Goal: Use online tool/utility: Use online tool/utility

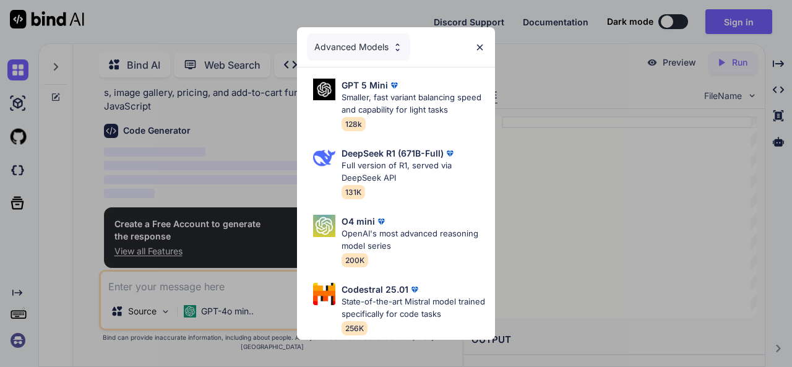
scroll to position [48, 0]
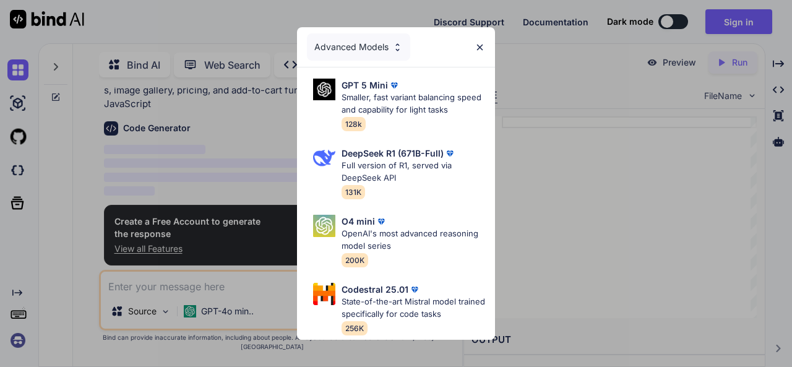
click at [484, 45] on img at bounding box center [479, 47] width 11 height 11
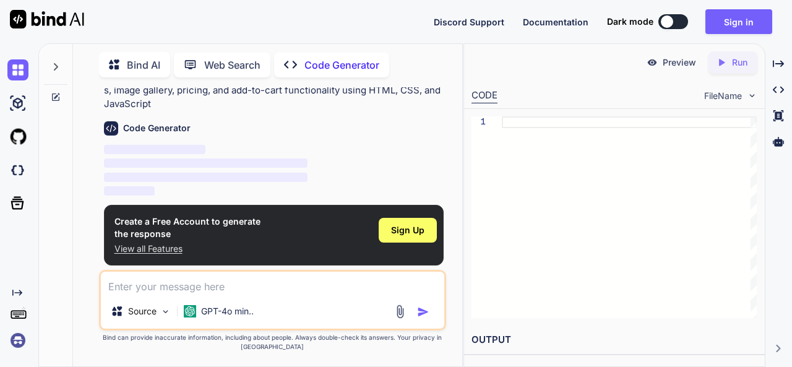
type textarea "x"
click at [287, 290] on textarea at bounding box center [273, 283] width 344 height 22
paste textarea "<section class="elementor-section elementor-inner-section elementor-element ele…"
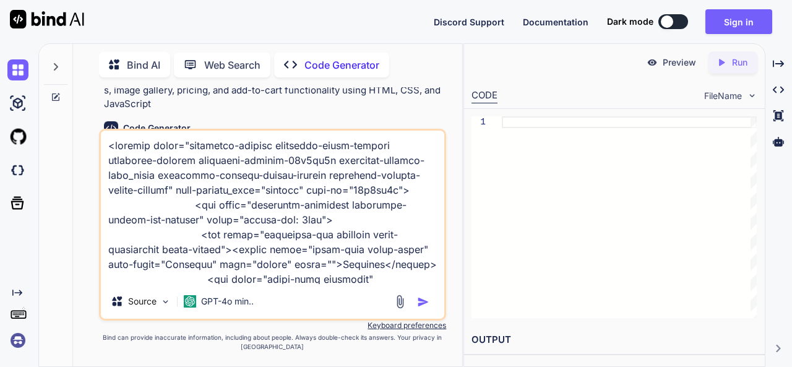
scroll to position [31220, 0]
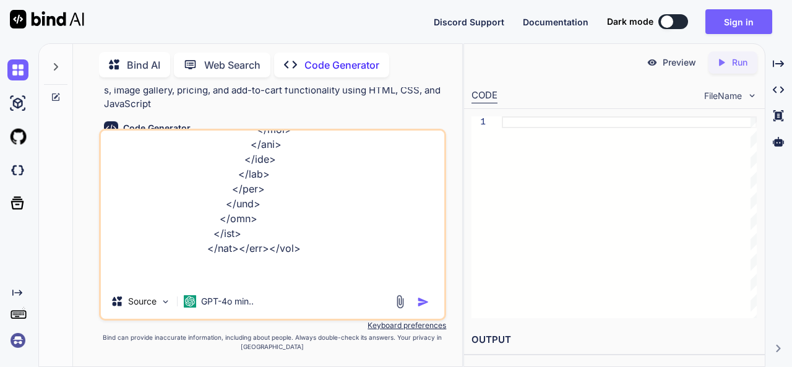
type textarea "<section class="elementor-section elementor-inner-section elementor-element ele…"
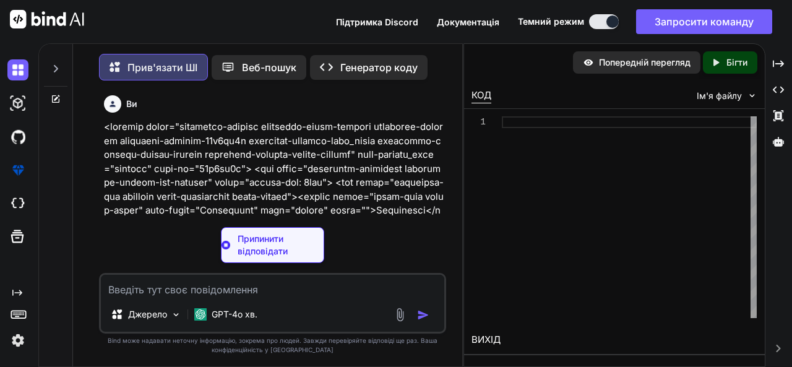
type textarea "x"
type textarea "margin: 5px; /* Зменшення відступів між коментарями */ } .elementor-testimonial…"
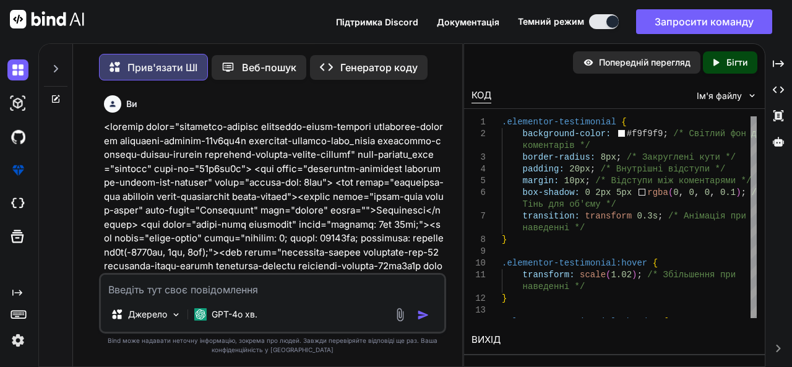
scroll to position [5, 0]
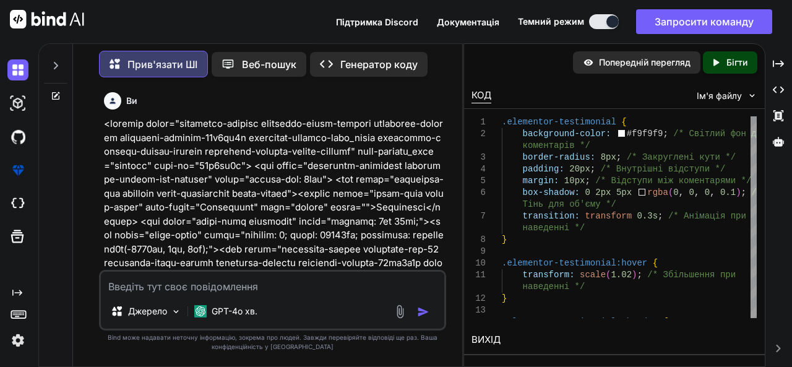
type textarea "x"
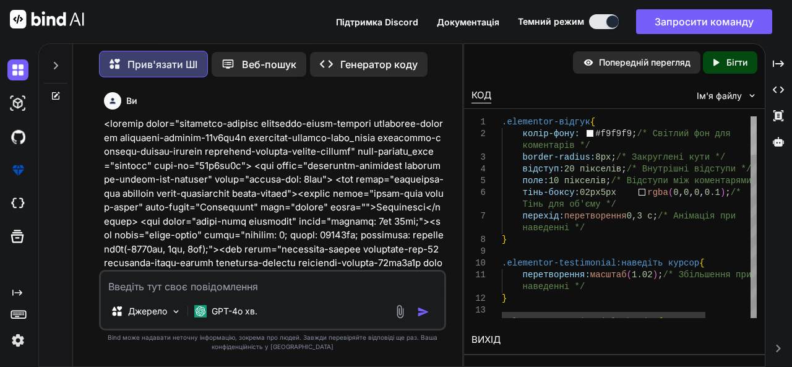
click at [756, 116] on div at bounding box center [753, 135] width 6 height 38
drag, startPoint x: 502, startPoint y: 121, endPoint x: 563, endPoint y: 315, distance: 204.2
click at [563, 315] on div ".elementor-testimonial__header { } .elementor-testimonial:наведіть курсор { пер…" at bounding box center [629, 217] width 255 height 202
click at [756, 118] on div at bounding box center [753, 135] width 6 height 38
click at [753, 116] on div at bounding box center [753, 135] width 6 height 38
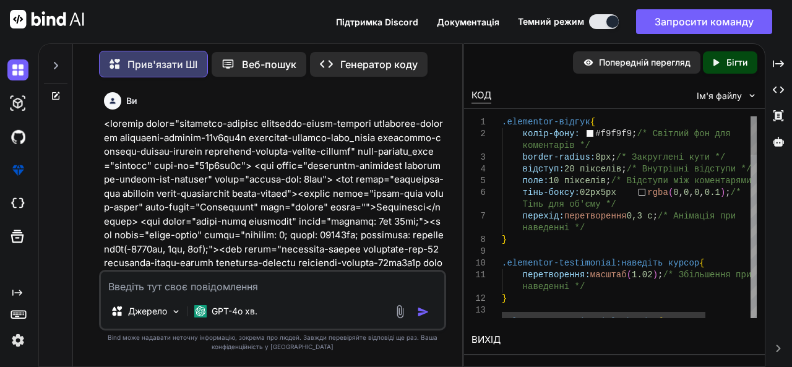
drag, startPoint x: 503, startPoint y: 120, endPoint x: 554, endPoint y: 296, distance: 183.4
click at [262, 288] on textarea at bounding box center [273, 283] width 344 height 22
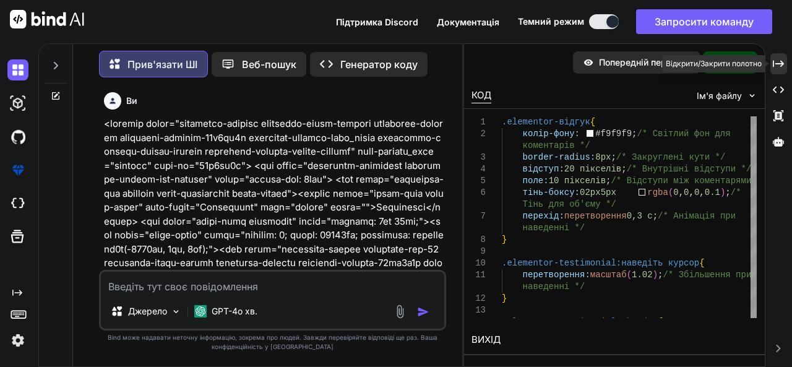
click at [782, 59] on icon "Created with Pixso." at bounding box center [778, 63] width 11 height 11
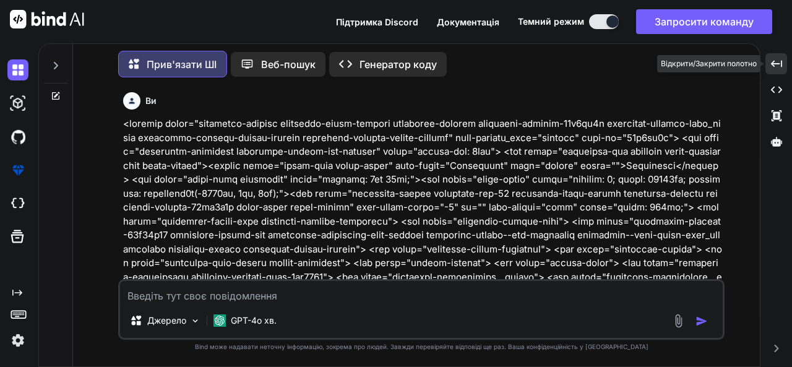
click at [782, 59] on div "Created with Pixso." at bounding box center [776, 63] width 22 height 21
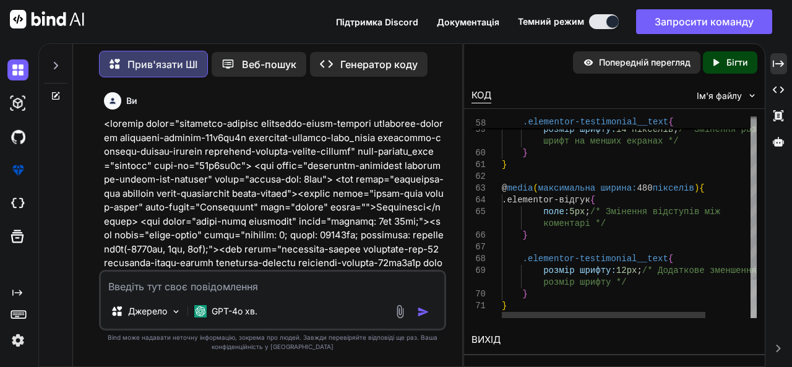
click at [752, 310] on div at bounding box center [753, 299] width 6 height 38
click at [753, 317] on div at bounding box center [753, 299] width 6 height 38
click at [591, 318] on div at bounding box center [604, 315] width 204 height 6
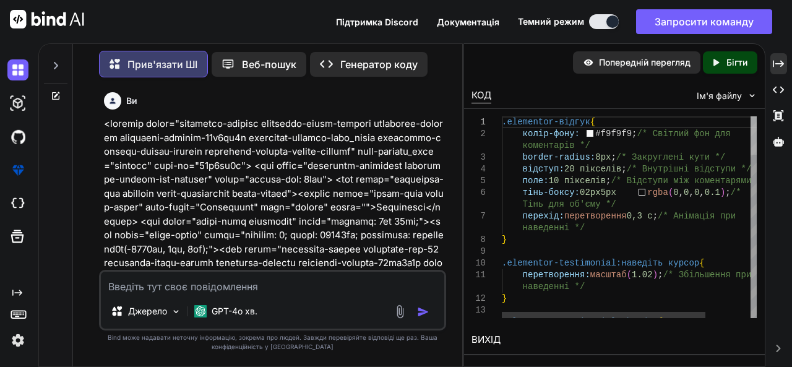
click at [755, 117] on div at bounding box center [753, 135] width 6 height 38
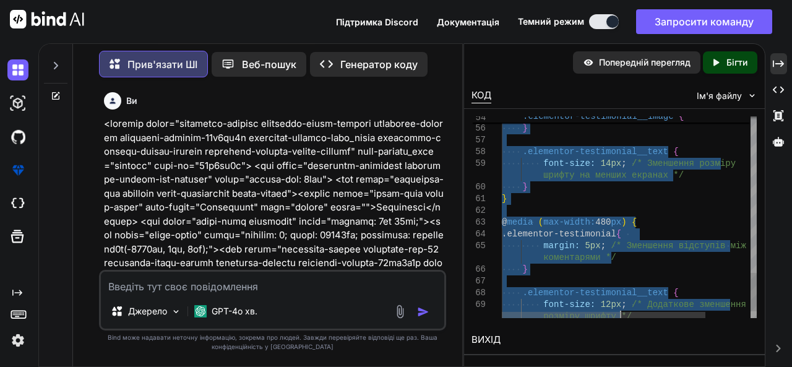
type textarea ".elementor-testimonial { background-color: #f9f9f9; /* Світлий фон для коментар…"
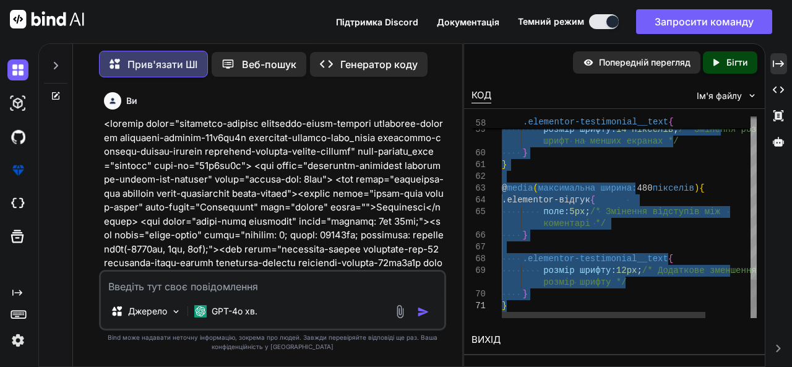
drag, startPoint x: 503, startPoint y: 121, endPoint x: 586, endPoint y: 364, distance: 257.6
click at [268, 287] on textarea at bounding box center [273, 283] width 344 height 22
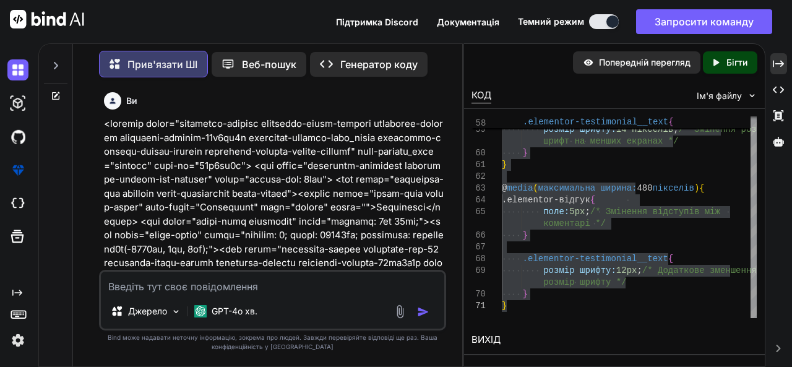
type textarea "x"
type textarea "т"
type textarea "x"
type textarea "тр"
type textarea "x"
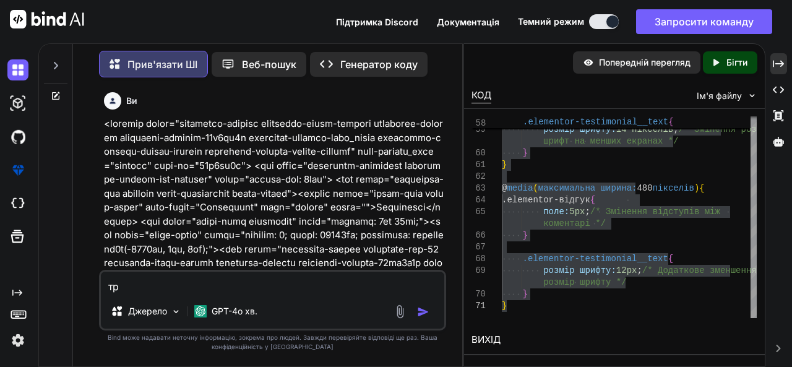
type textarea "тре"
type textarea "x"
type textarea "треб"
type textarea "x"
type textarea "треб"
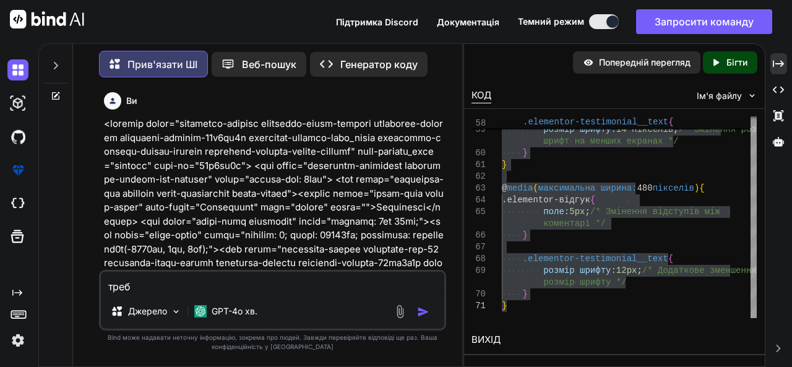
type textarea "x"
type textarea "треб щ"
type textarea "x"
type textarea "треб що"
type textarea "x"
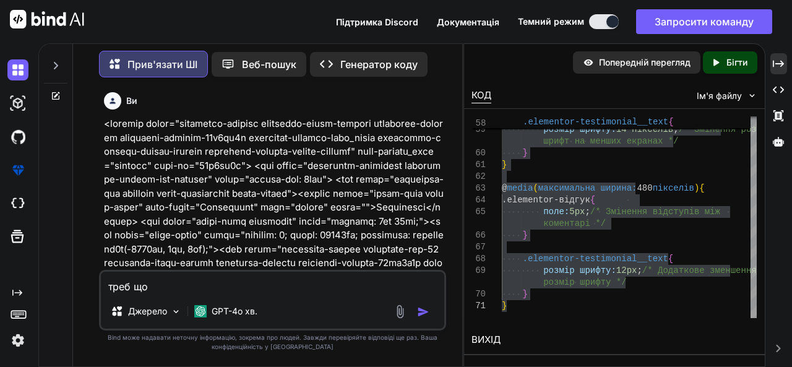
type textarea "треб щоб"
type textarea "x"
type textarea "треб щоб"
type textarea "x"
type textarea "треб щоб н"
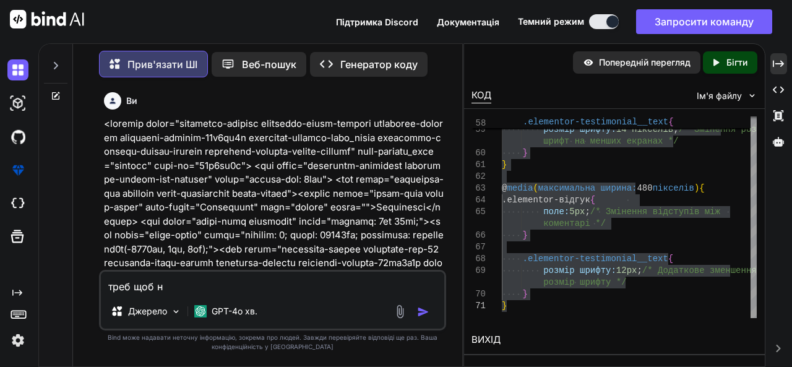
type textarea "x"
type textarea "треб щоб на"
type textarea "x"
type textarea "треб щоб на"
type textarea "x"
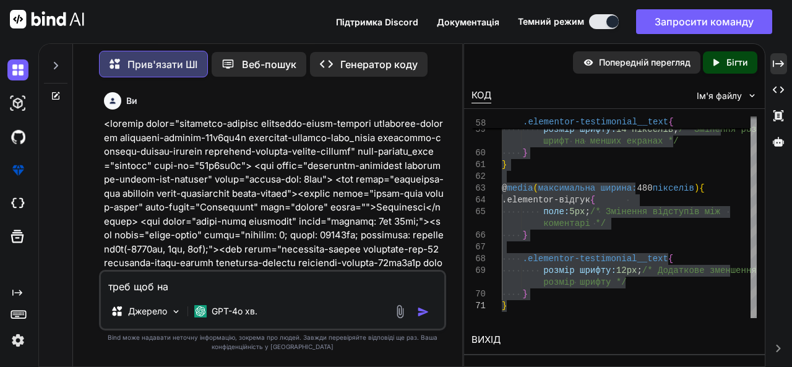
type textarea "треб щоб на м"
type textarea "x"
type textarea "треб щоб на мо"
type textarea "x"
type textarea "треб щоб на моб"
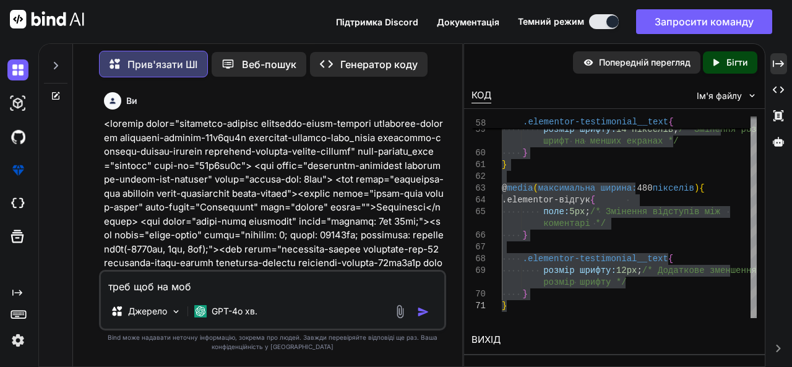
type textarea "x"
type textarea "треб щоб на мобі"
type textarea "x"
type textarea "треб щоб на мобіл"
type textarea "x"
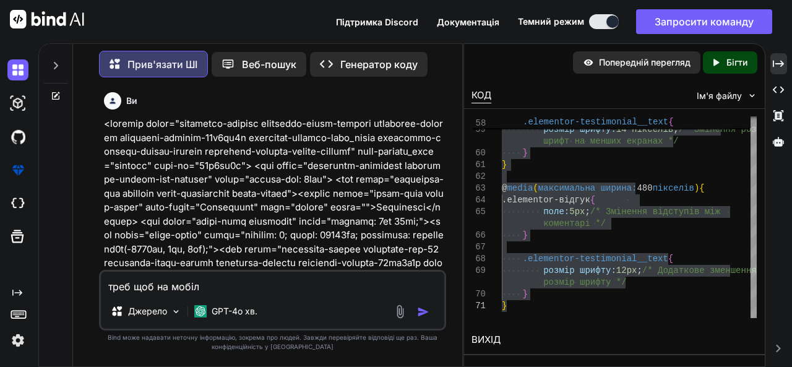
type textarea "треб щоб на мобілц"
type textarea "x"
type textarea "треб щоб на мобілці"
type textarea "x"
type textarea "треб щоб на мобілці"
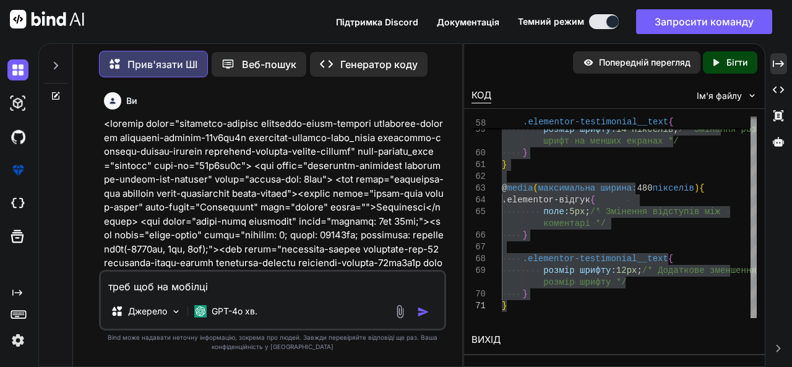
type textarea "x"
type textarea "треб щоб на мобілці б"
type textarea "x"
type textarea "треб щоб на мобілці бу"
type textarea "x"
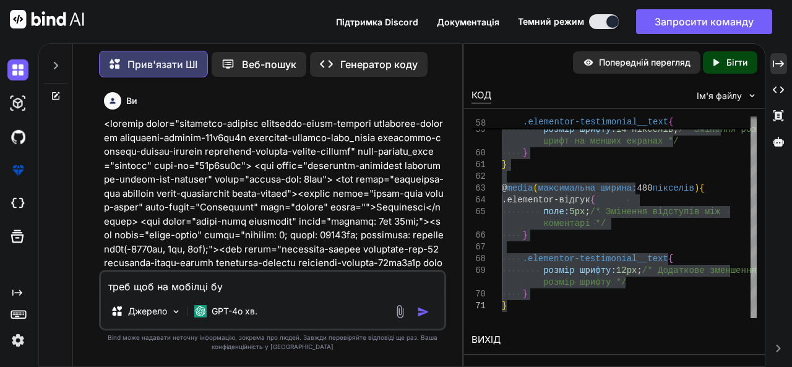
type textarea "треб щоб на мобілці бул"
type textarea "x"
type textarea "треб щоб на мобілці було"
type textarea "x"
type textarea "треб щоб на мобілці було"
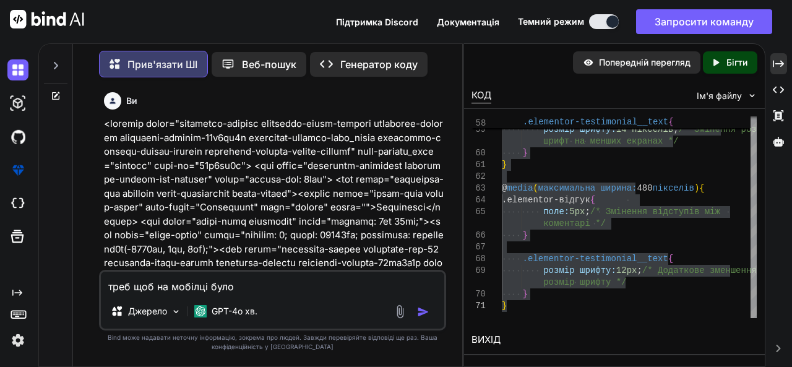
type textarea "x"
type textarea "треб щоб на мобілці було в"
type textarea "x"
type textarea "треб щоб на мобілці було ви"
type textarea "x"
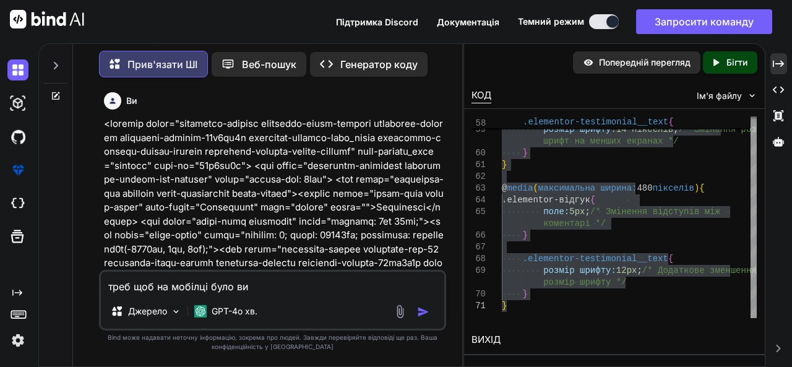
type textarea "треб щоб на мобілці було вид"
type textarea "x"
type textarea "треб щоб на мобілці було видн"
type textarea "x"
type textarea "треб щоб на мобілці було видно"
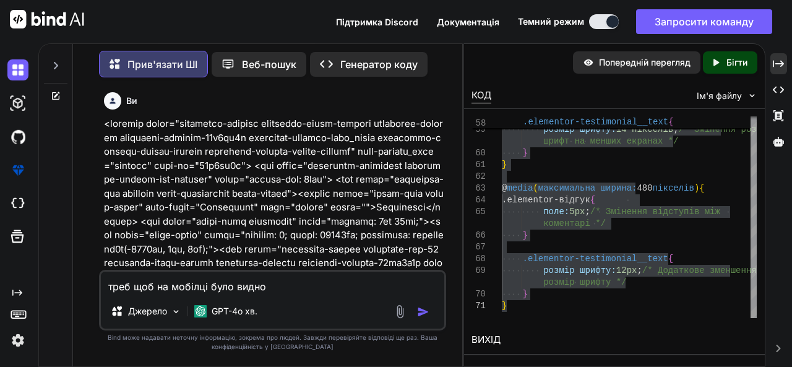
type textarea "x"
type textarea "треб щоб на мобілці було видно"
type textarea "x"
type textarea "треб щоб на мобілці було видно с"
type textarea "x"
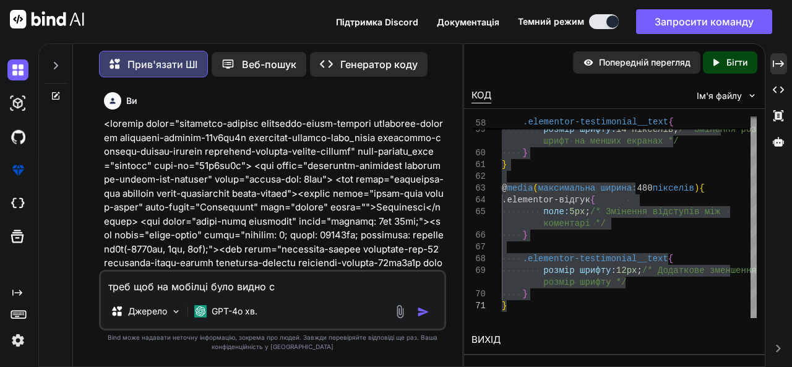
type textarea "треб щоб на мобілці було видно ст"
type textarea "x"
type textarea "треб щоб на мобілці було видно стр"
type textarea "x"
type textarea "треб щоб на мобілці було видно стрі"
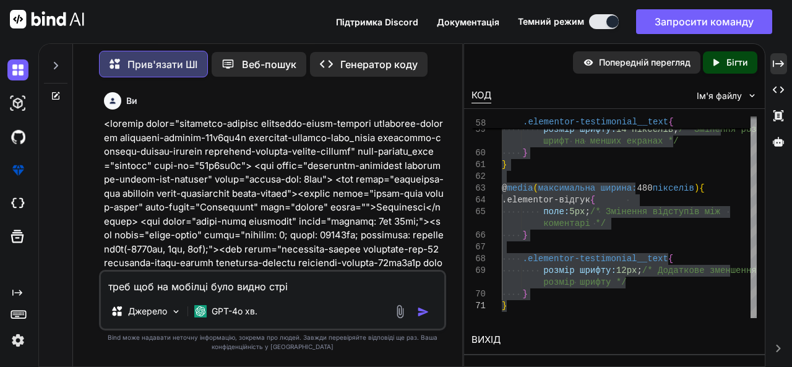
type textarea "x"
type textarea "треб щоб на мобілці було видно стріл"
type textarea "x"
type textarea "треб щоб на мобілці було видно стріло"
type textarea "x"
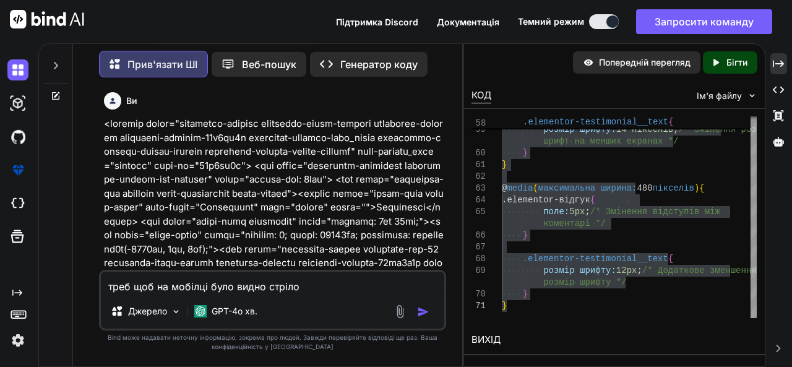
type textarea "треб щоб на мобілці було видно стрілоч"
type textarea "x"
type textarea "треб щоб на мобілці було видно стрілочк"
type textarea "x"
type textarea "треб щоб на мобілці було видно стрілочку"
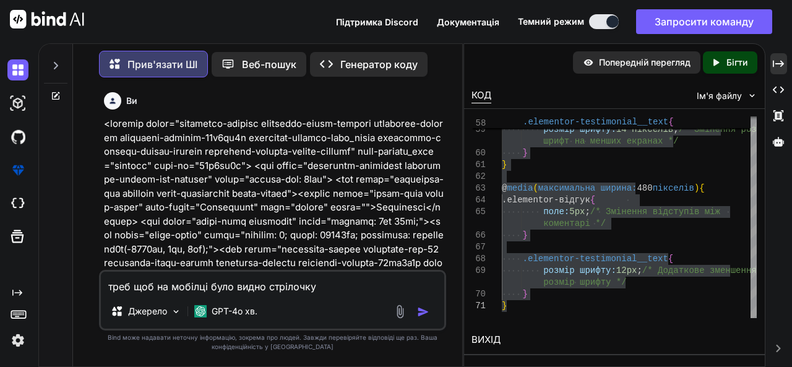
type textarea "x"
type textarea "треб щоб на мобілці було видно стрілочку"
type textarea "x"
type textarea "треб щоб на мобілці було видно стрілочку д"
type textarea "x"
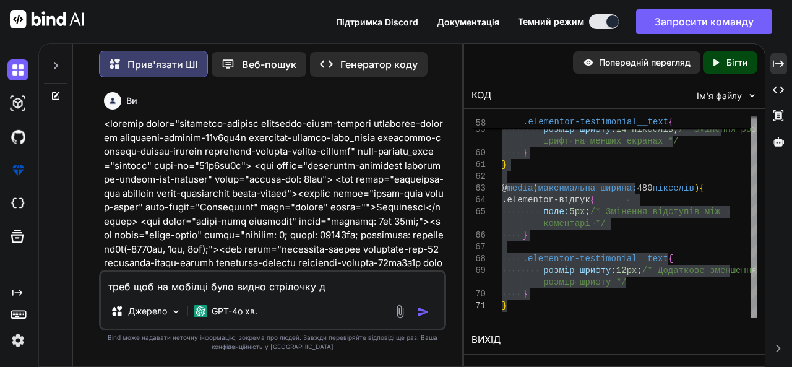
type textarea "треб щоб на мобілці було видно стрілочку дл"
type textarea "x"
type textarea "треб щоб на мобілці було видно стрілочку для"
type textarea "x"
type textarea "треб щоб на мобілці було видно стрілочку для"
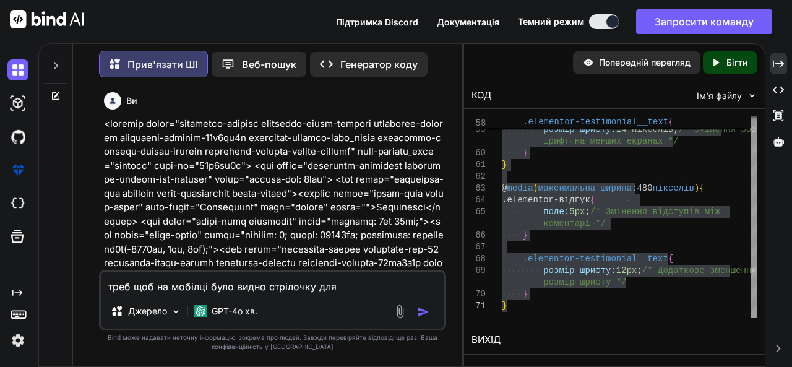
type textarea "x"
type textarea "треб щоб на мобілці було видно стрілочку для п"
type textarea "x"
type textarea "треб щоб на мобілці було видно стрілочку для пе"
type textarea "x"
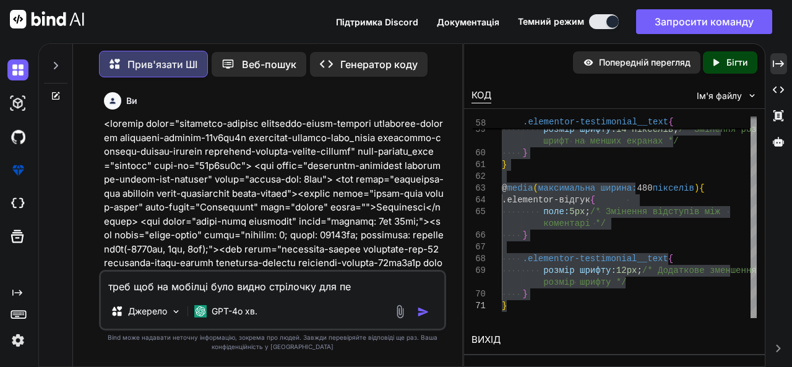
type textarea "треб щоб на мобілці було видно стрілочку для пер"
type textarea "x"
type textarea "треб щоб на мобілці було видно стрілочку для пере"
type textarea "x"
type textarea "треб щоб на мобілці було видно стрілочку для перег"
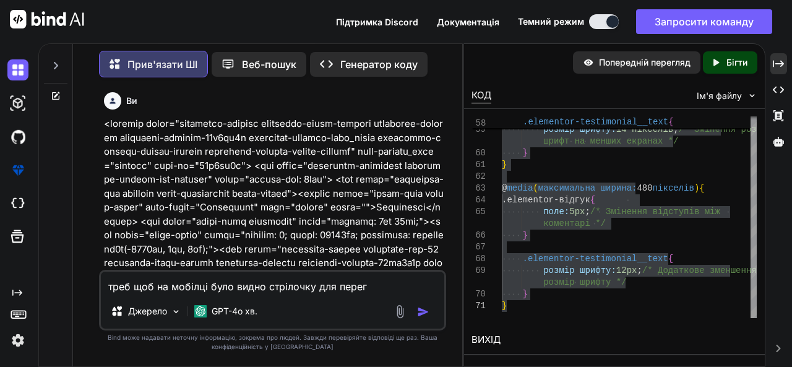
type textarea "x"
type textarea "треб щоб на мобілці було видно стрілочку для перего"
type textarea "x"
type textarea "треб щоб на мобілці було видно стрілочку для перегор"
type textarea "x"
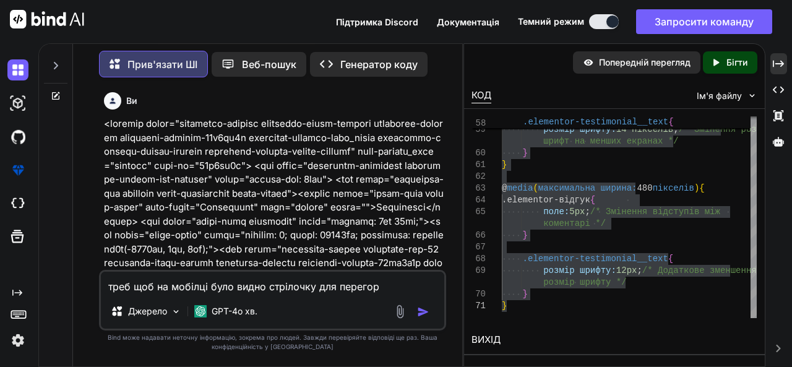
type textarea "треб щоб на мобілці було видно стрілочку для перегорт"
type textarea "x"
type textarea "треб щоб на мобілці було видно стрілочку для перегорта"
type textarea "x"
type textarea "треб щоб на мобілці було видно стрілочку для перегортан"
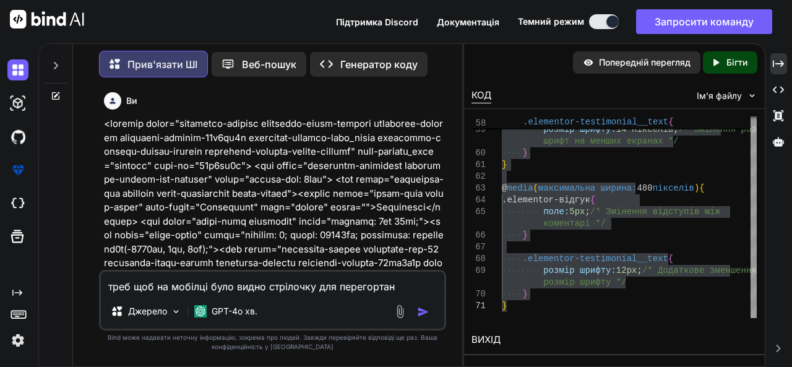
type textarea "x"
type textarea "треб щоб на мобілці було видно стрілочку для перегортанн"
type textarea "x"
type textarea "треб щоб на мобілці було видно стрілочку для перегортання"
type textarea "x"
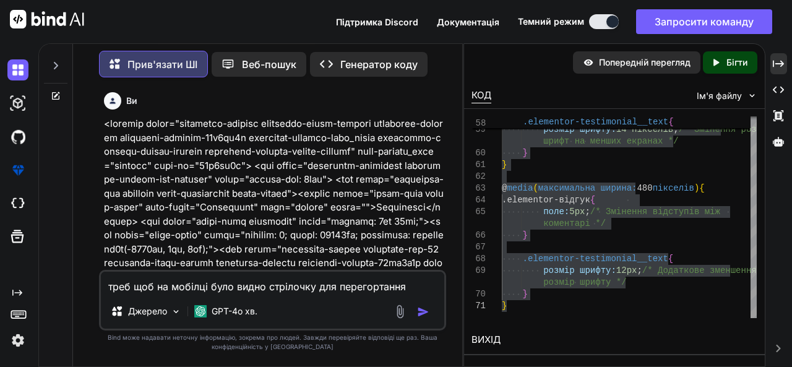
type textarea "треб щоб на мобілці було видно стрілочку для перегортання,"
type textarea "x"
type textarea "треб щоб на мобілці було видно стрілочку для перегортання,"
type textarea "x"
type textarea "треб щоб на мобілці було видно стрілочку для перегортання, т"
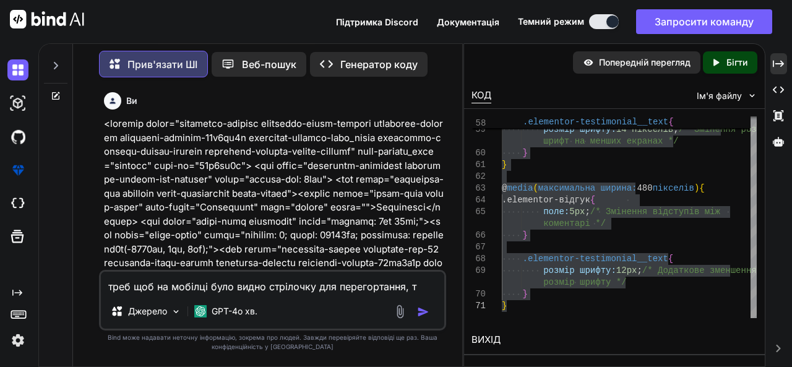
type textarea "x"
type textarea "треб щоб на мобілці було видно стрілочку для перегортання, та"
type textarea "x"
type textarea "треб щоб на мобілці було видно стрілочку для перегортання, та"
type textarea "x"
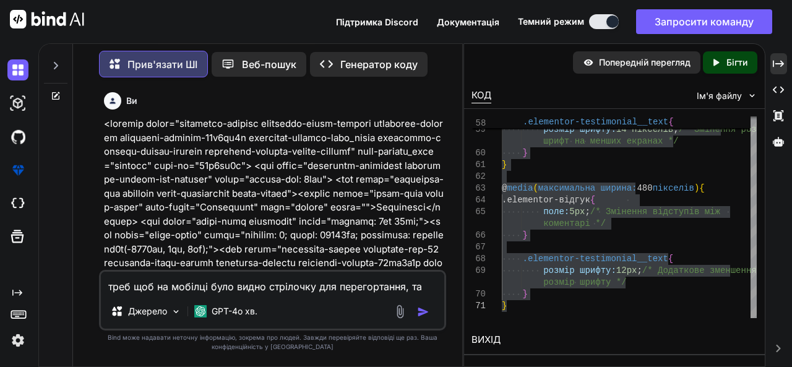
type textarea "треб щоб на мобілці було видно стрілочку для перегортання, та з"
type textarea "x"
type textarea "треб щоб на мобілці було видно стрілочку для перегортання, та зр"
type textarea "x"
type textarea "треб щоб на мобілці було видно стрілочку для перегортання, та зро"
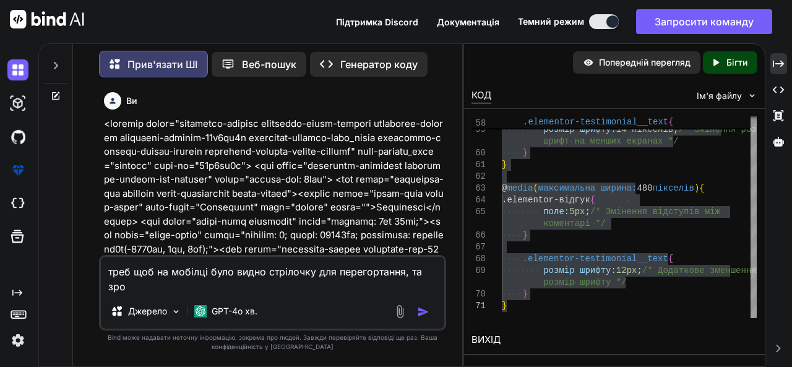
type textarea "x"
type textarea "треб щоб на мобілці було видно стрілочку для перегортання, та зроб"
type textarea "x"
type textarea "треб щоб на мобілці було видно стрілочку для перегортання, та зроби"
type textarea "x"
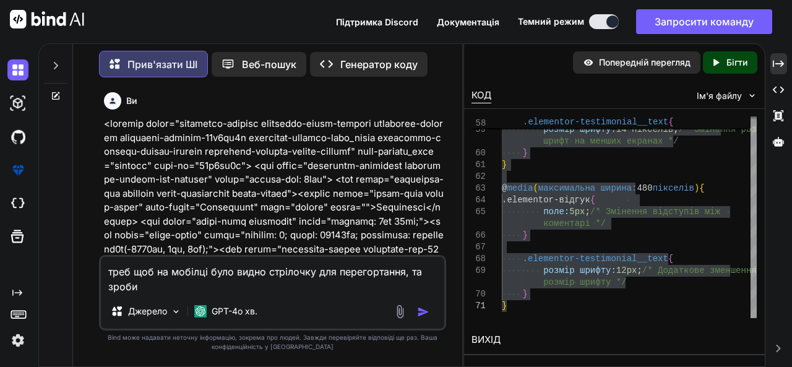
type textarea "треб щоб на мобілці було видно стрілочку для перегортання, та зроби"
type textarea "x"
type textarea "треб щоб на мобілці було видно стрілочку для перегортання, та зроби к"
type textarea "x"
type textarea "треб щоб на мобілці було видно стрілочку для перегортання, та зроби ко"
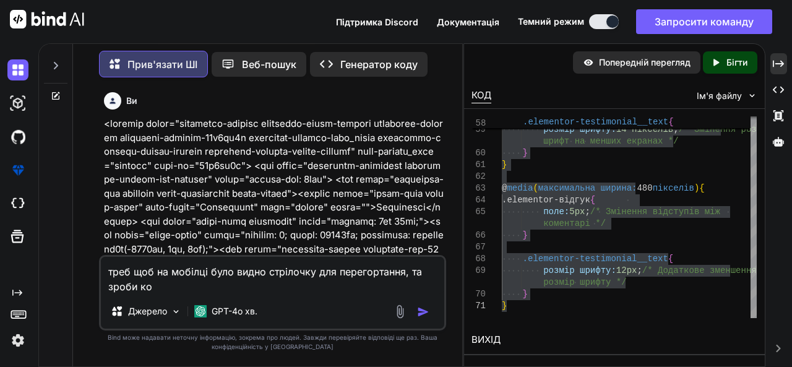
type textarea "x"
type textarea "треб щоб на мобілці було видно стрілочку для перегортання, та зроби ком"
type textarea "x"
type textarea "треб щоб на мобілці було видно стрілочку для перегортання, та зроби коме"
type textarea "x"
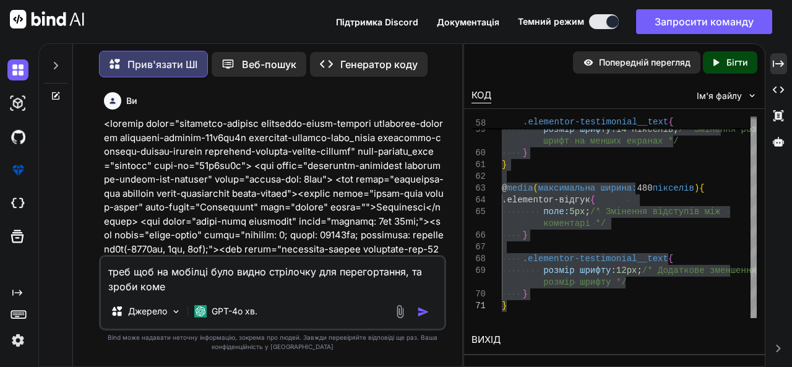
type textarea "треб щоб на мобілці було видно стрілочку для перегортання, та зроби комен"
type textarea "x"
type textarea "треб щоб на мобілці було видно стрілочку для перегортання, та зроби комент"
type textarea "x"
type textarea "треб щоб на мобілці було видно стрілочку для перегортання, та зроби комента"
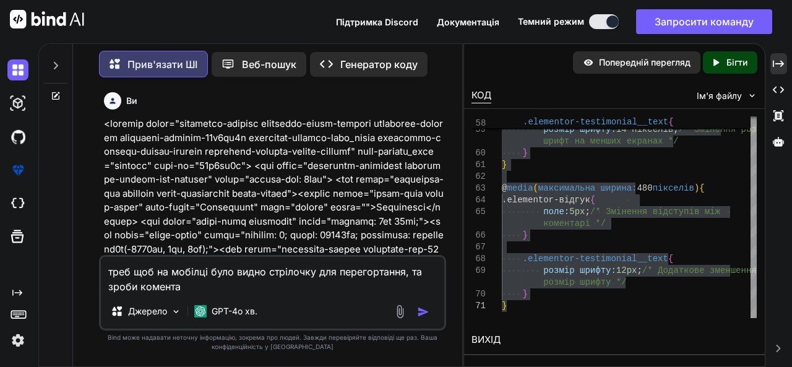
type textarea "x"
type textarea "треб щоб на мобілці було видно стрілочку для перегортання, та зроби коментар"
type textarea "x"
type textarea "треб щоб на мобілці було видно стрілочку для перегортання, та зроби коментарі"
type textarea "x"
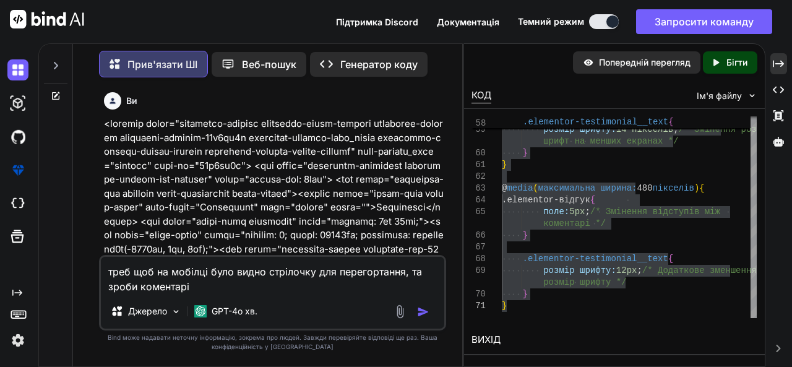
type textarea "треб щоб на мобілці було видно стрілочку для перегортання, та зроби коментарі г"
type textarea "x"
type textarea "треб щоб на мобілці було видно стрілочку для перегортання, та зроби коментарі го"
type textarea "x"
type textarea "треб щоб на мобілці було видно стрілочку для перегортання, та зроби коментарі г…"
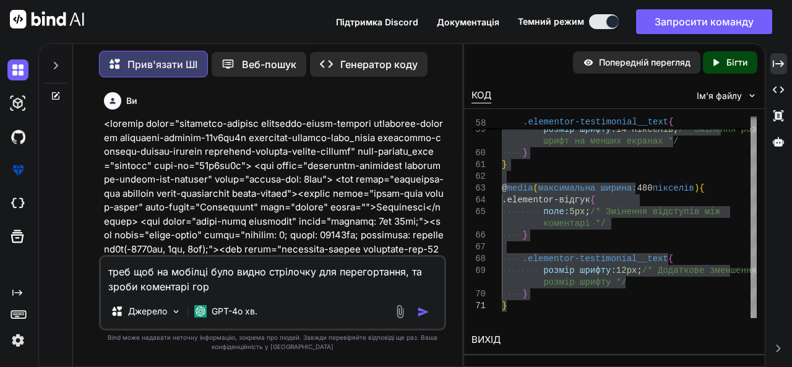
type textarea "x"
type textarea "треб щоб на мобілці було видно стрілочку для перегортання, та зроби коментарі г…"
type textarea "x"
type textarea "треб щоб на мобілці було видно стрілочку для перегортання, та зроби коментарі г…"
type textarea "x"
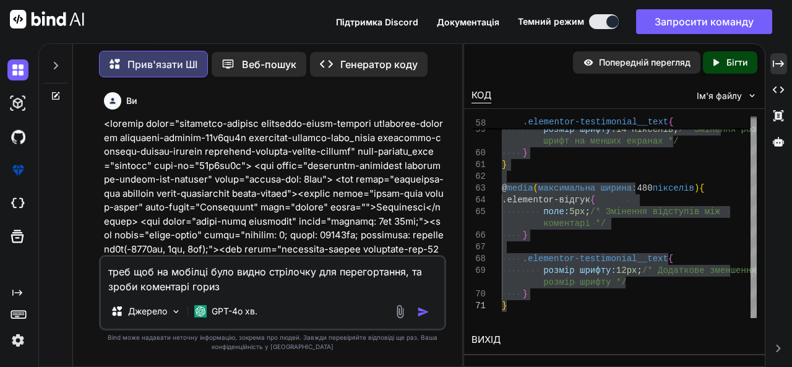
type textarea "треб щоб на мобілці було видно стрілочку для перегортання, та зроби коментарі г…"
type textarea "x"
type textarea "треб щоб на мобілці було видно стрілочку для перегортання, та зроби коментарі г…"
type textarea "x"
type textarea "треб щоб на мобілці було видно стрілочку для перегортання, та зроби коментарі г…"
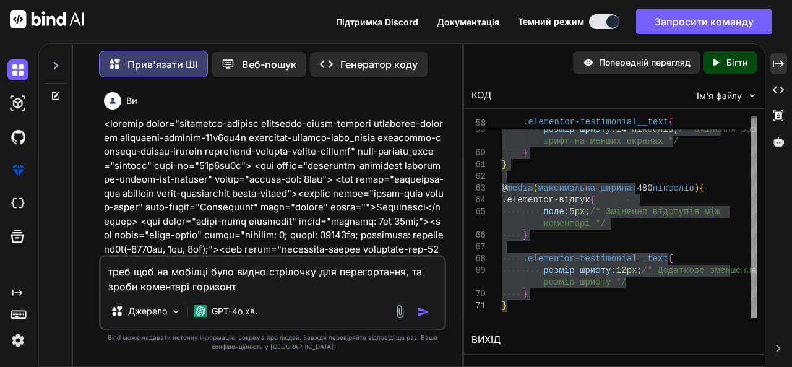
type textarea "x"
type textarea "треб щоб на мобілці було видно стрілочку для перегортання, та зроби коментарі г…"
type textarea "x"
type textarea "треб щоб на мобілці було видно стрілочку для перегортання, та зроби коментарі г…"
type textarea "x"
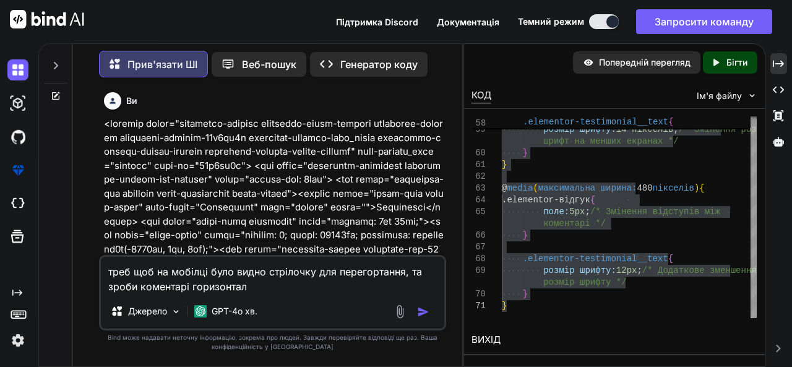
type textarea "треб щоб на мобілці було видно стрілочку для перегортання, та зроби коментарі г…"
type textarea "x"
type textarea "треб щоб на мобілці було видно стрілочку для перегортання, та зроби коментарі г…"
type textarea "x"
type textarea "треб щоб на мобілці було видно стрілочку для перегортання, та зроби коментарі г…"
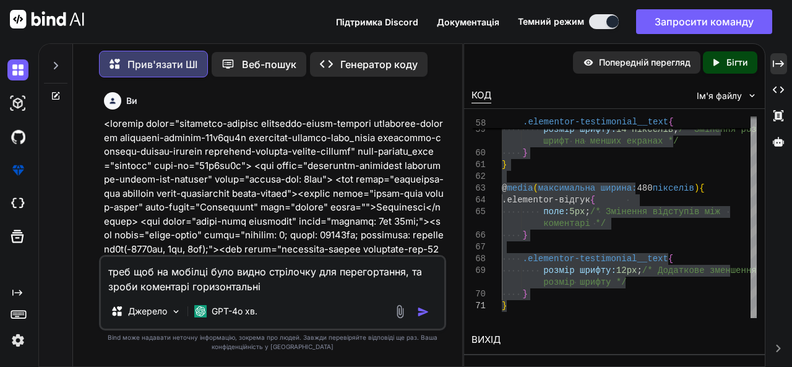
type textarea "x"
type textarea "треб щоб на мобілці було видно стрілочку для перегортання, та зроби коментарі г…"
type textarea "x"
type textarea "треб щоб на мобілці було видно стрілочку для перегортання, та зроби коментарі г…"
type textarea "x"
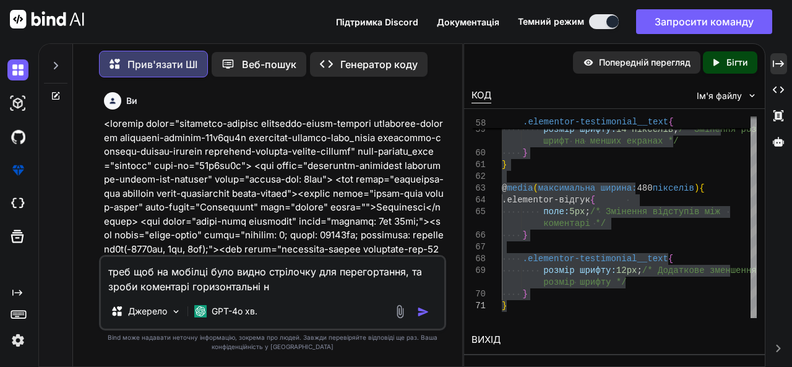
type textarea "треб щоб на мобілці було видно стрілочку для перегортання, та зроби коментарі г…"
type textarea "x"
type textarea "треб щоб на мобілці було видно стрілочку для перегортання, та зроби коментарі г…"
type textarea "x"
type textarea "треб щоб на мобілці було видно стрілочку для перегортання, та зроби коментарі г…"
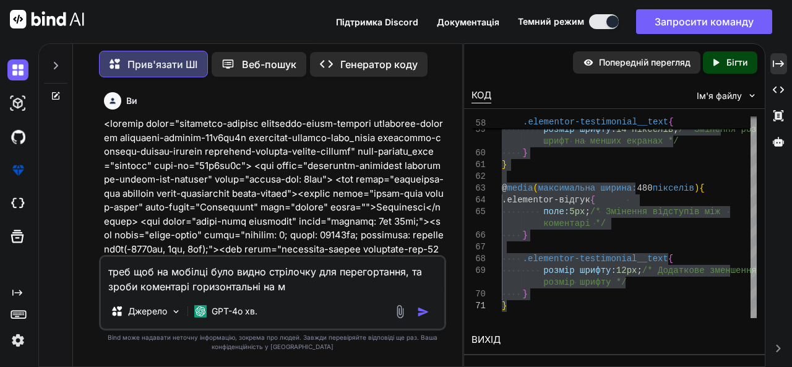
type textarea "x"
type textarea "треб щоб на мобілці було видно стрілочку для перегортання, та зроби коментарі г…"
type textarea "x"
type textarea "треб щоб на мобілці було видно стрілочку для перегортання, та зроби коментарі г…"
type textarea "x"
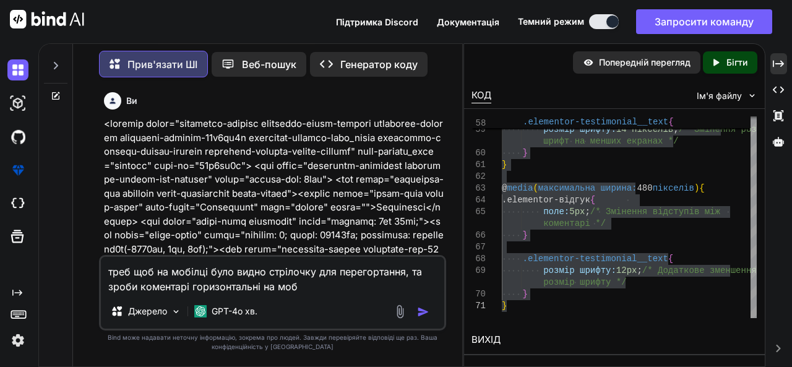
type textarea "треб щоб на мобілці було видно стрілочку для перегортання, та зроби коментарі г…"
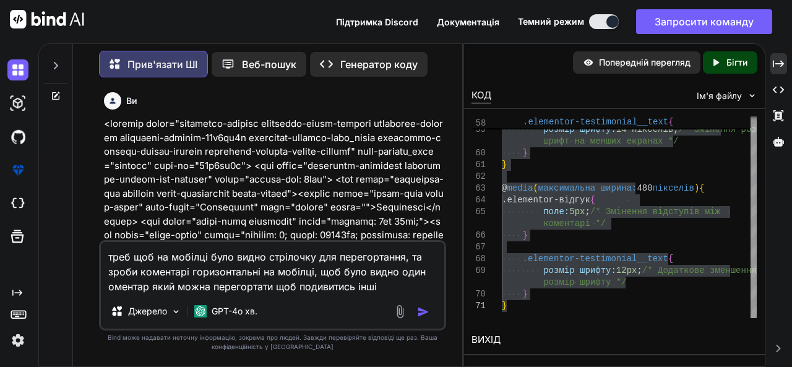
click at [424, 306] on img "button" at bounding box center [423, 312] width 12 height 12
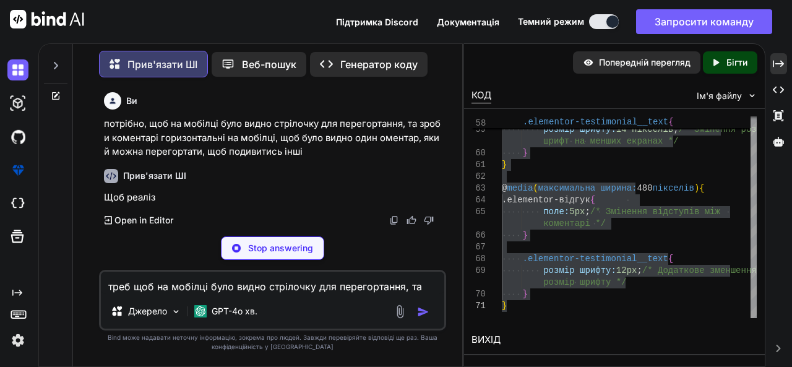
scroll to position [11746, 0]
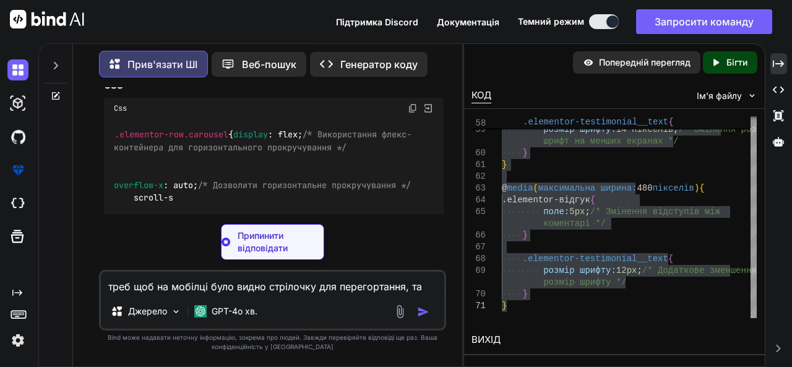
click at [345, 286] on textarea "треб щоб на мобілці було видно стрілочку для перегортання, та зроби коментарі г…" at bounding box center [273, 283] width 344 height 22
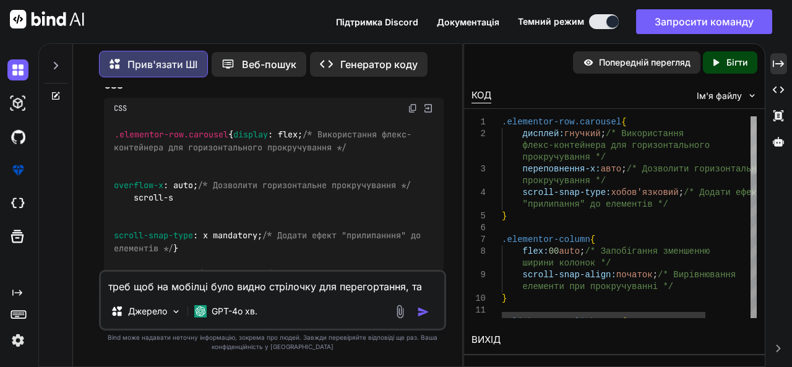
click at [756, 116] on div at bounding box center [753, 145] width 6 height 58
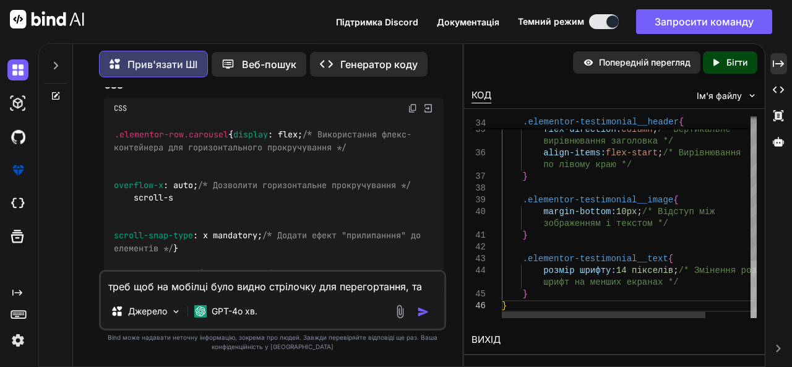
click at [750, 306] on div at bounding box center [753, 289] width 6 height 58
click at [256, 283] on textarea "треб щоб на мобілці було видно стрілочку для перегортання, та зроби коментарі г…" at bounding box center [273, 283] width 344 height 22
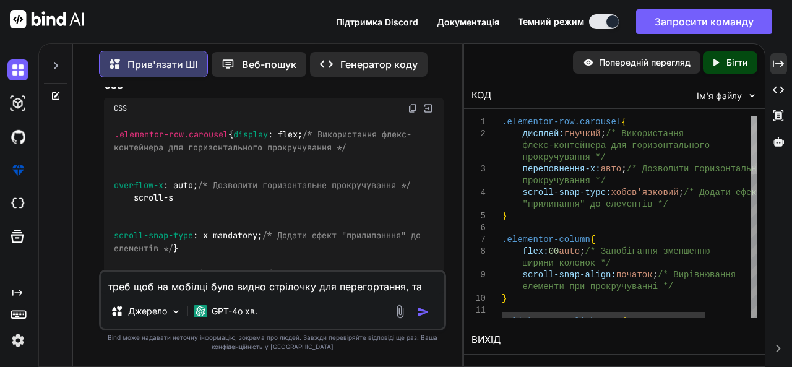
click at [756, 116] on div at bounding box center [753, 145] width 6 height 58
drag, startPoint x: 503, startPoint y: 121, endPoint x: 533, endPoint y: 163, distance: 52.0
drag, startPoint x: 502, startPoint y: 119, endPoint x: 618, endPoint y: 330, distance: 240.6
click at [618, 330] on div "Попередній перегляд Created with Pixso. Бігти КОД Ім'я файлу 9 10 11 12 8 5 6 7…" at bounding box center [614, 203] width 300 height 319
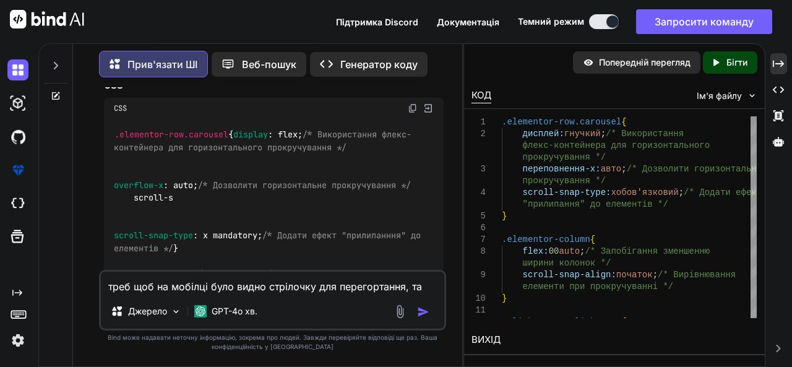
click at [240, 289] on textarea "треб щоб на мобілці було видно стрілочку для перегортання, та зроби коментарі г…" at bounding box center [273, 283] width 344 height 22
drag, startPoint x: 503, startPoint y: 120, endPoint x: 600, endPoint y: 330, distance: 231.1
click at [600, 330] on div "Попередній перегляд Created with Pixso. Бігти КОД Ім'я файлу 9 10 11 12 8 5 6 7…" at bounding box center [614, 203] width 300 height 319
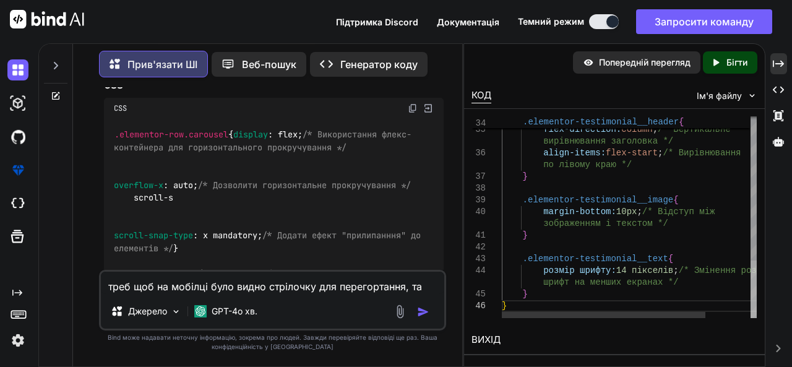
click at [755, 318] on div at bounding box center [753, 289] width 6 height 58
click at [752, 311] on div at bounding box center [753, 289] width 6 height 58
click at [555, 312] on div at bounding box center [604, 315] width 204 height 6
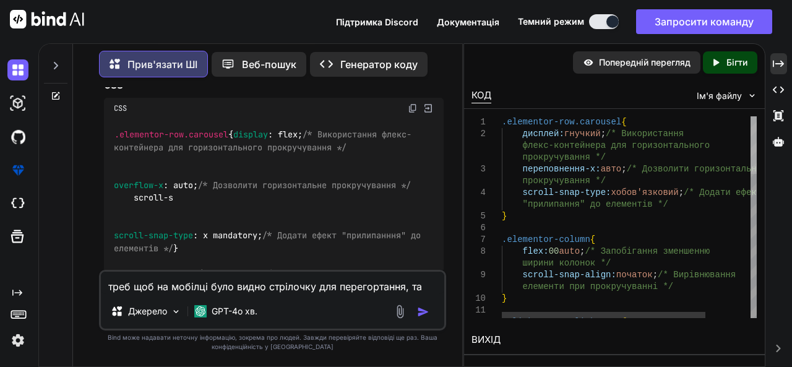
click at [750, 116] on div at bounding box center [753, 145] width 6 height 58
drag, startPoint x: 503, startPoint y: 122, endPoint x: 593, endPoint y: 321, distance: 218.4
click at [593, 321] on div "3 4 5 6 7 8 9 10 11 12 1 2 переповнення-x: авто ; /* Дозволити горизонтальне пр…" at bounding box center [614, 217] width 300 height 216
click at [503, 123] on font ".elementor-row.carousel" at bounding box center [561, 122] width 119 height 10
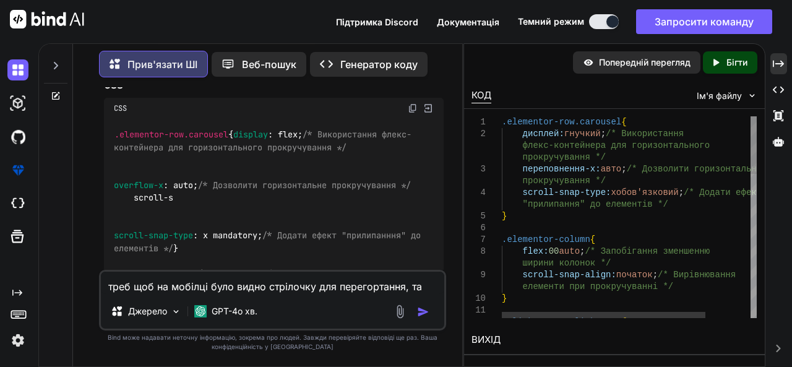
drag, startPoint x: 502, startPoint y: 123, endPoint x: 614, endPoint y: 221, distance: 148.6
click at [753, 95] on img at bounding box center [752, 95] width 11 height 11
click at [231, 289] on textarea "треб щоб на мобілці було видно стрілочку для перегортання, та зроби коментарі г…" at bounding box center [273, 283] width 344 height 22
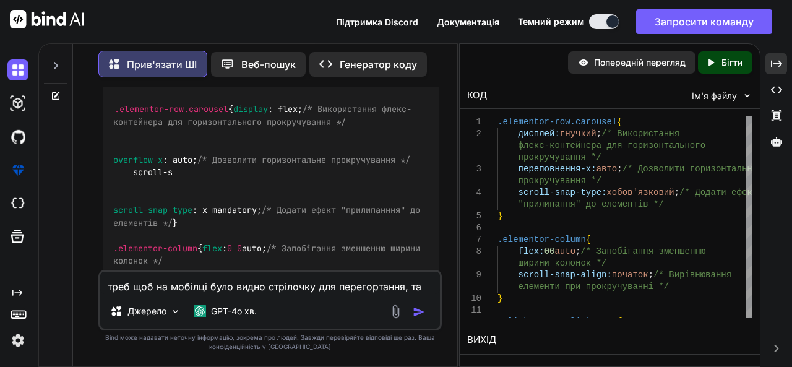
scroll to position [11925, 0]
drag, startPoint x: 463, startPoint y: 217, endPoint x: 418, endPoint y: 302, distance: 95.7
click at [418, 302] on div "Прив'язати ШІ Веб-пошук Created with Pixso. Генератор коду Ви Прив'язати ШІ Для…" at bounding box center [414, 204] width 753 height 323
drag, startPoint x: 499, startPoint y: 120, endPoint x: 562, endPoint y: 257, distance: 150.6
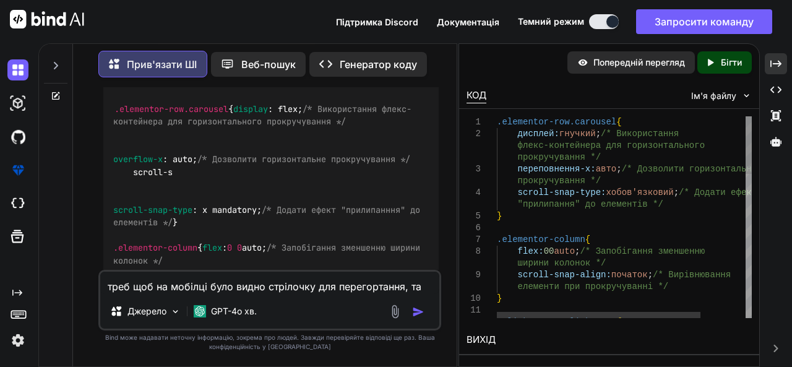
click at [554, 246] on font "0" at bounding box center [551, 251] width 5 height 10
click at [575, 258] on font "ширини колонок */" at bounding box center [562, 263] width 88 height 10
drag, startPoint x: 496, startPoint y: 121, endPoint x: 602, endPoint y: 251, distance: 167.9
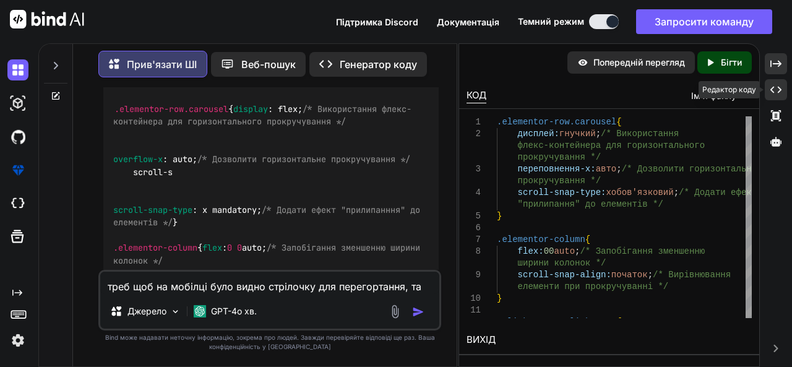
click at [777, 87] on icon "Created with Pixso." at bounding box center [775, 89] width 11 height 11
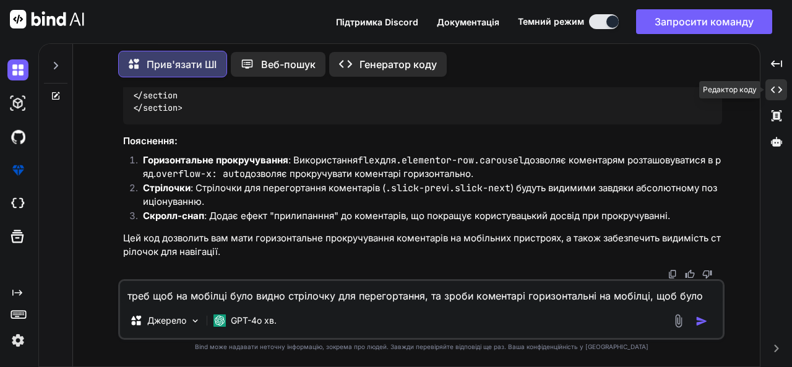
scroll to position [7140, 0]
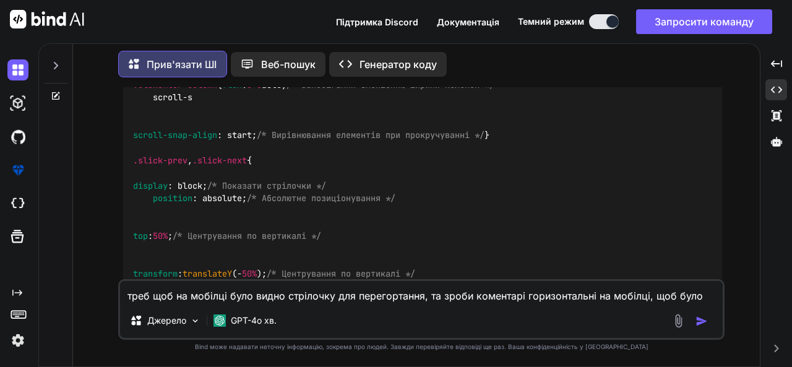
click at [324, 296] on textarea "треб щоб на мобілці було видно стрілочку для перегортання, та зроби коментарі г…" at bounding box center [421, 292] width 602 height 22
click at [776, 89] on icon "Created with Pixso." at bounding box center [776, 89] width 11 height 11
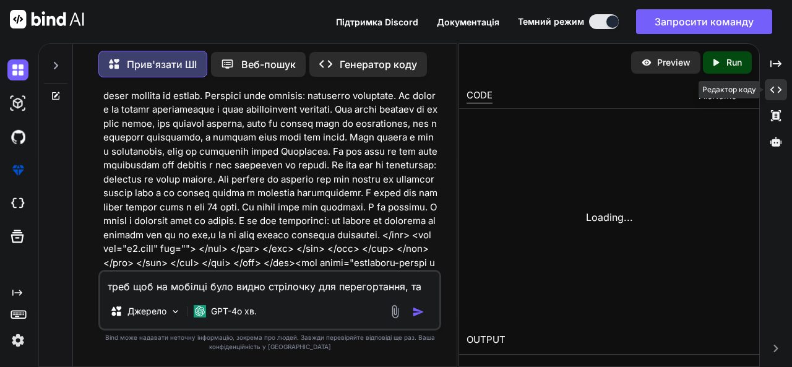
scroll to position [11939, 0]
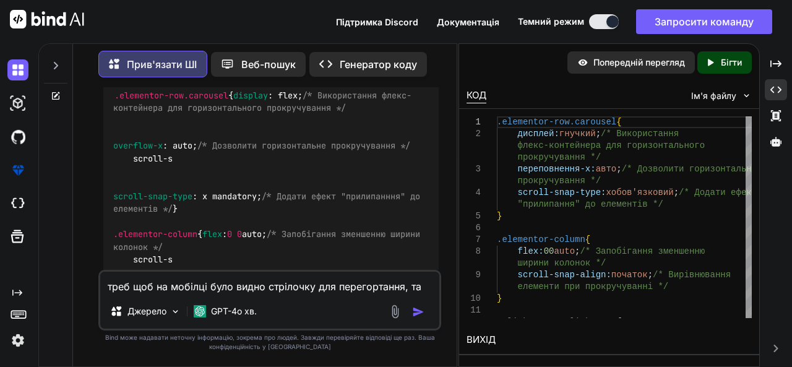
click at [280, 283] on textarea "треб щоб на мобілці було видно стрілочку для перегортання, та зроби коментарі г…" at bounding box center [269, 283] width 339 height 22
